Goal: Information Seeking & Learning: Learn about a topic

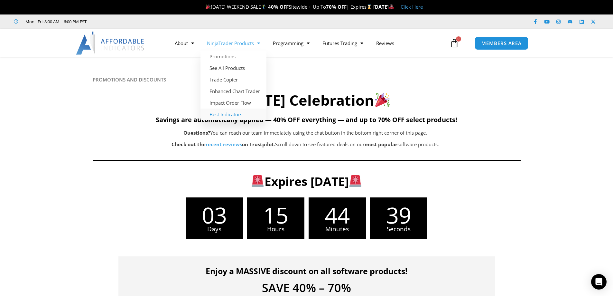
click at [229, 115] on link "Best Indicators" at bounding box center [234, 114] width 66 height 12
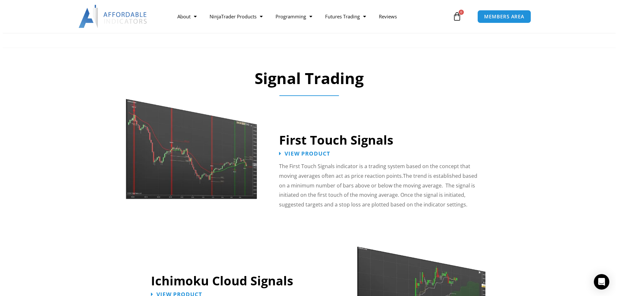
scroll to position [934, 0]
